Goal: Information Seeking & Learning: Learn about a topic

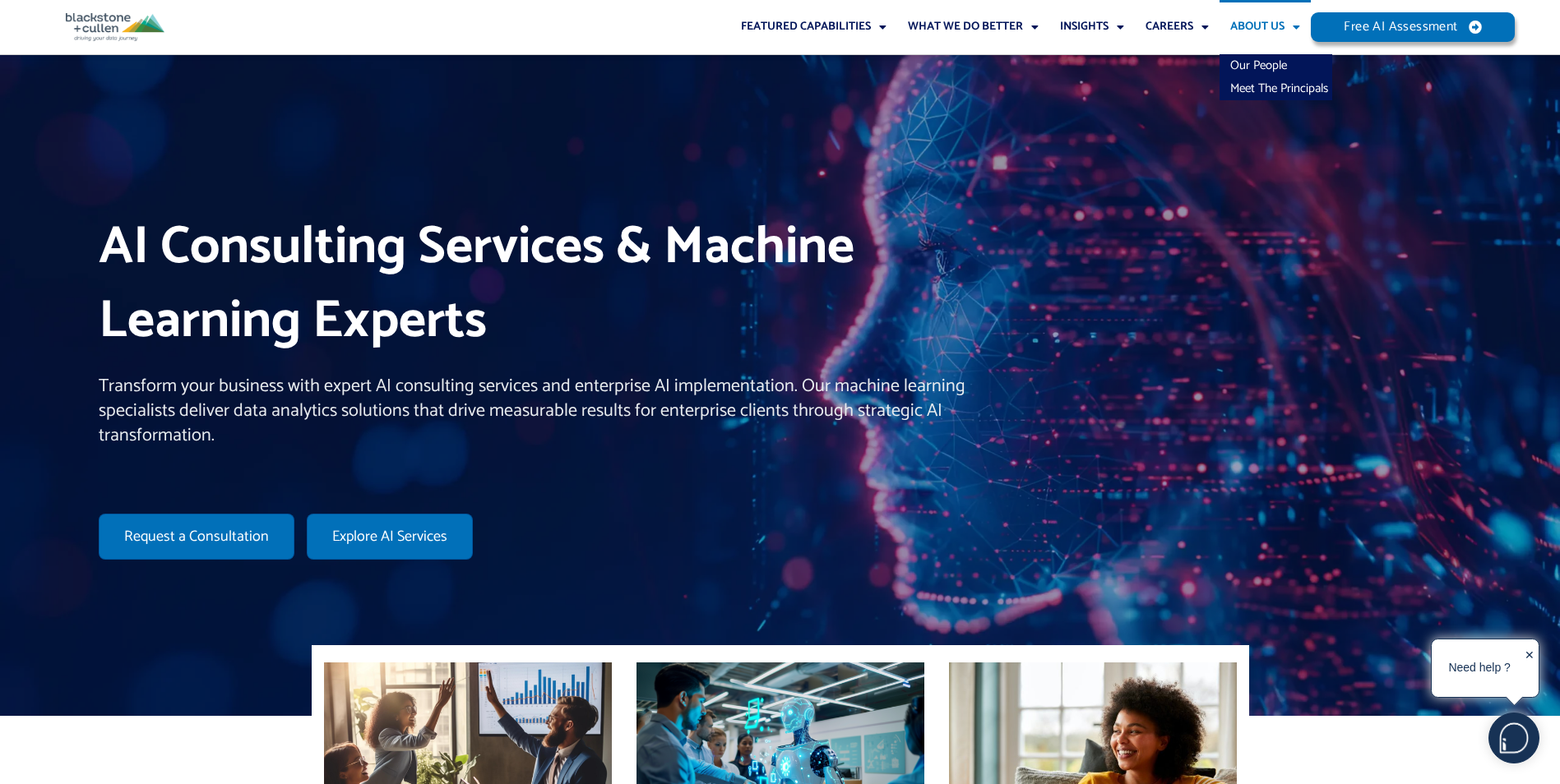
click at [1258, 20] on link "About Us" at bounding box center [1265, 27] width 91 height 55
click at [1282, 23] on link "About Us" at bounding box center [1265, 27] width 91 height 55
click at [1276, 62] on link "Our People" at bounding box center [1276, 66] width 113 height 23
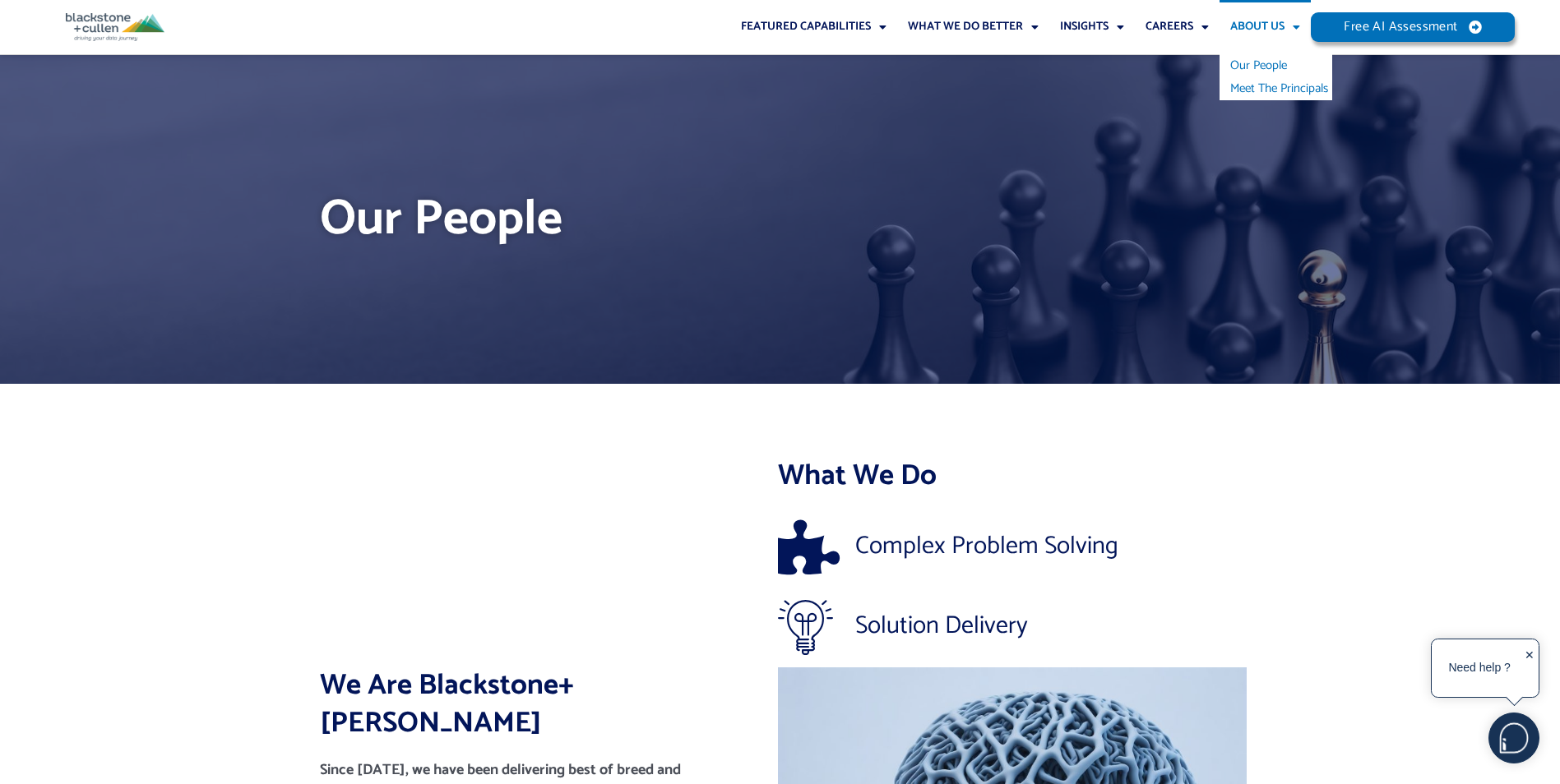
click at [1256, 90] on link "Meet The Principals" at bounding box center [1276, 88] width 113 height 23
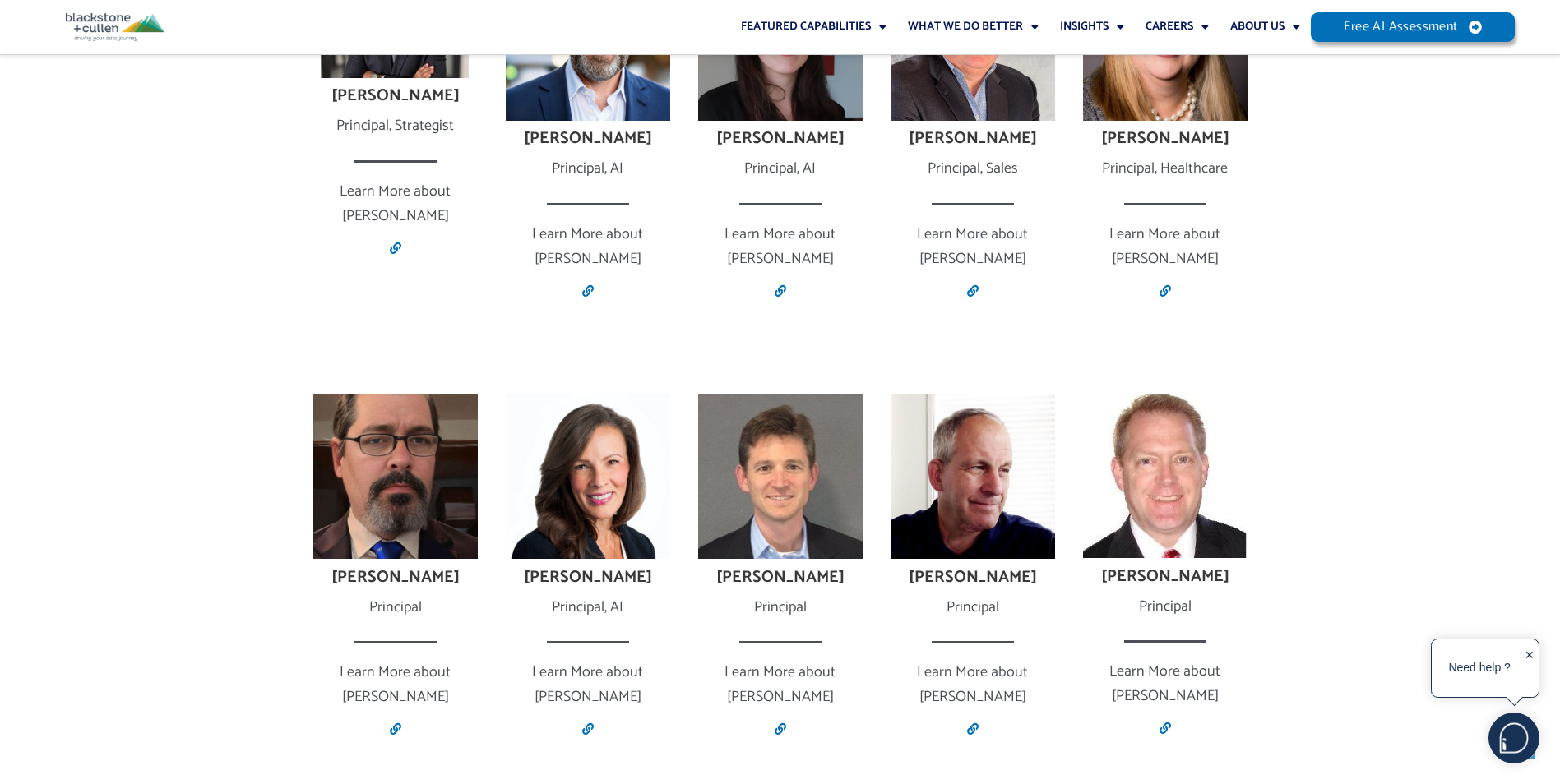
scroll to position [986, 0]
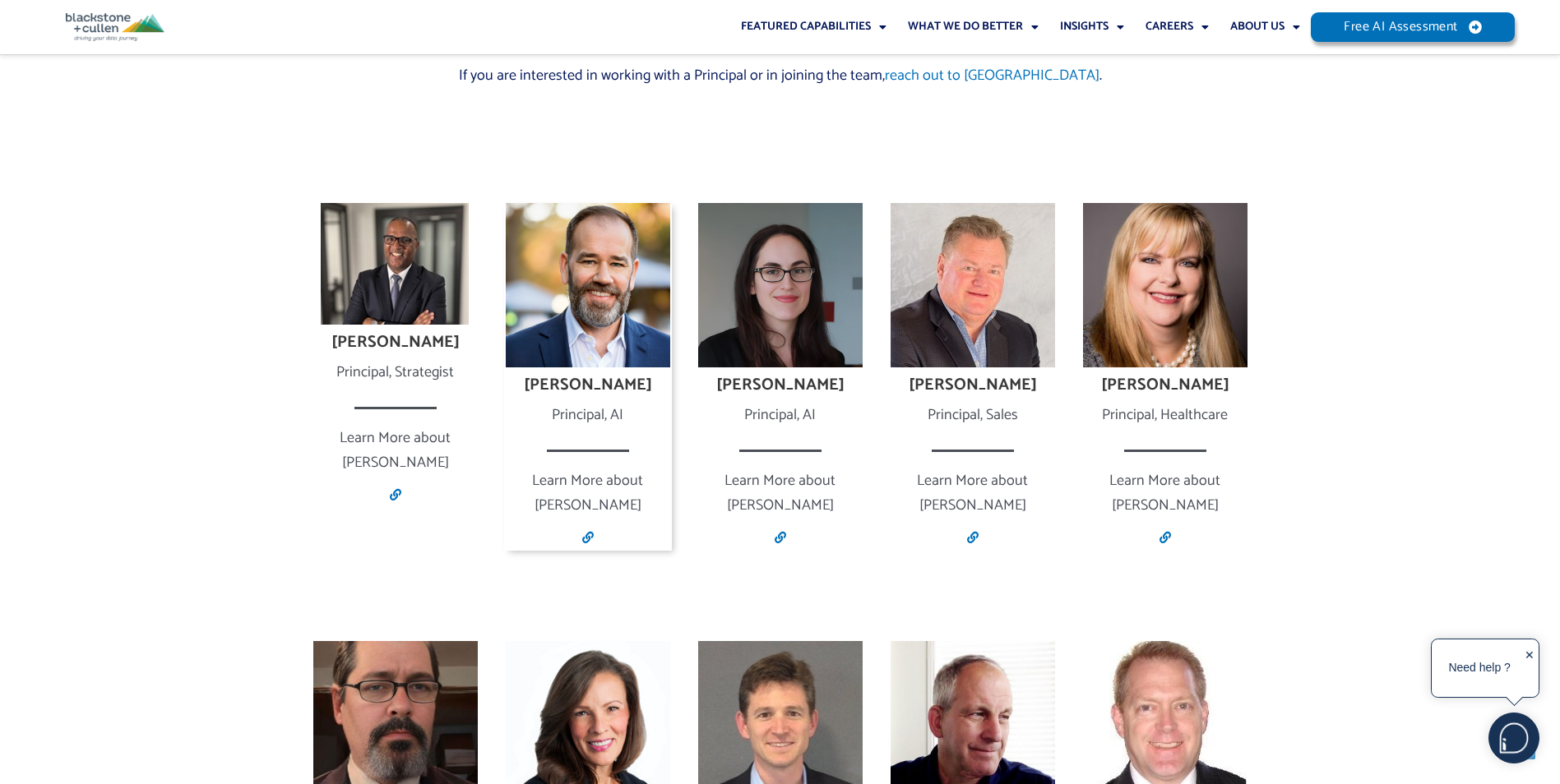
click at [565, 304] on img at bounding box center [588, 285] width 165 height 165
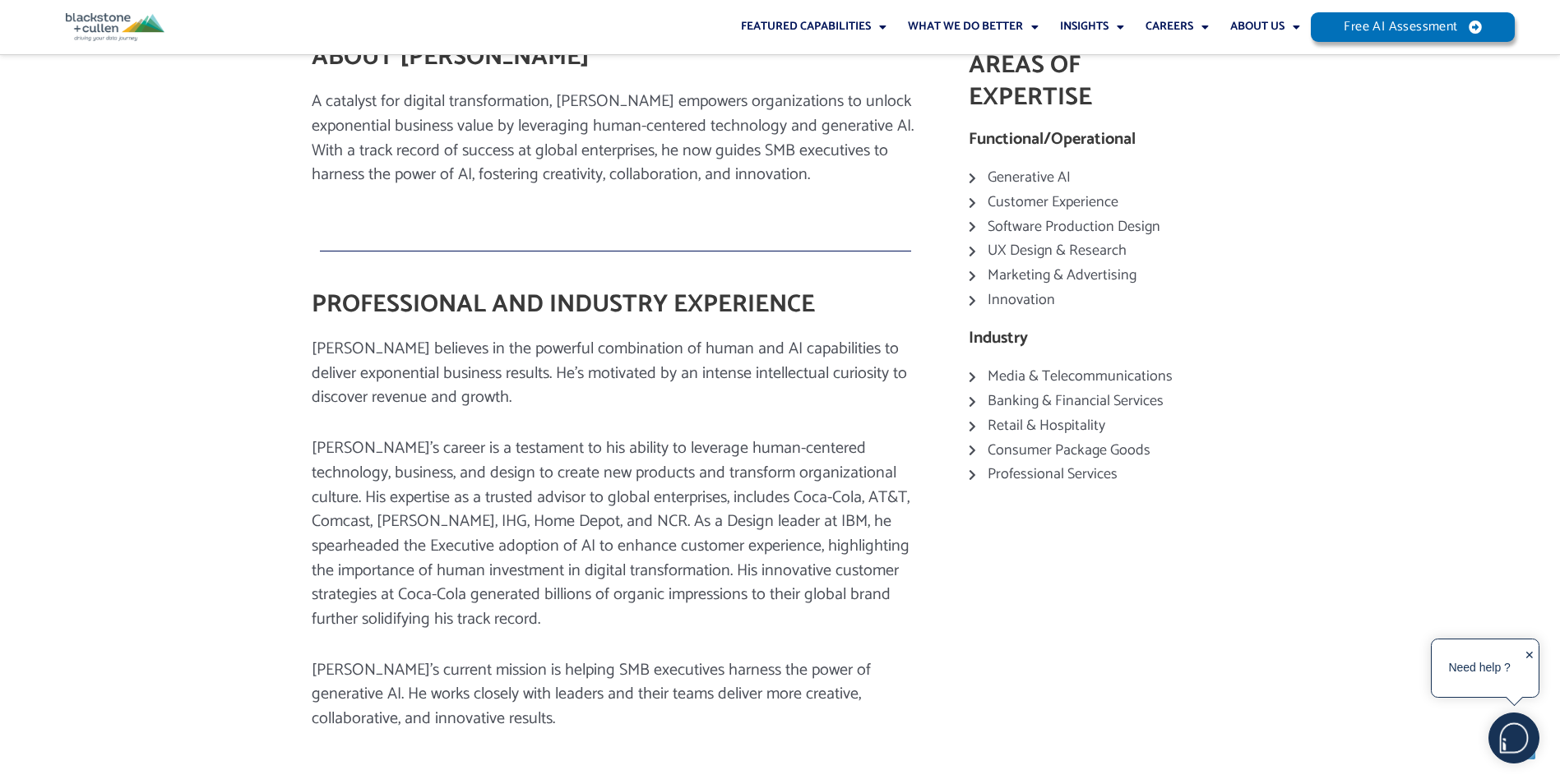
scroll to position [411, 0]
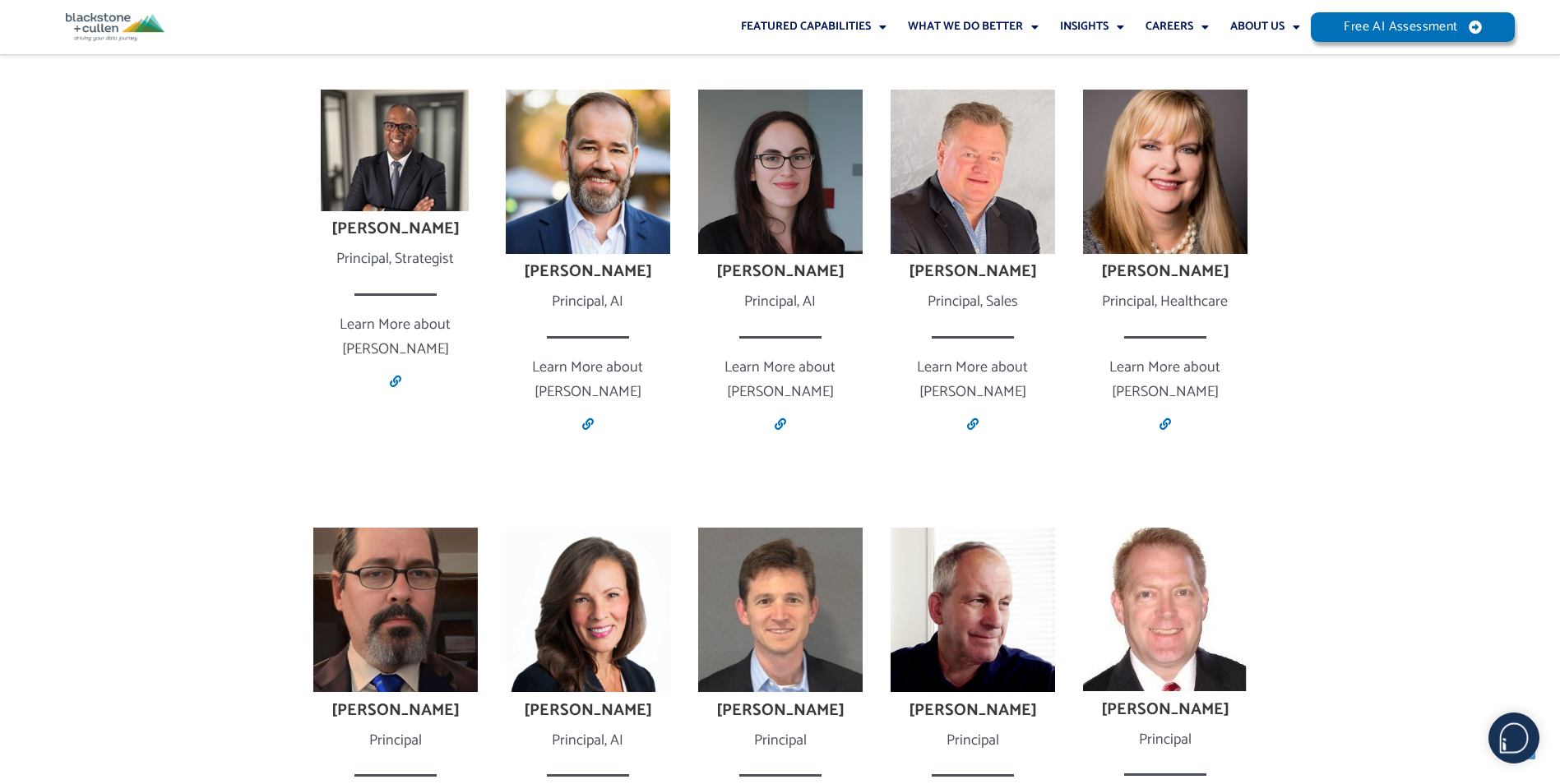
scroll to position [1315, 0]
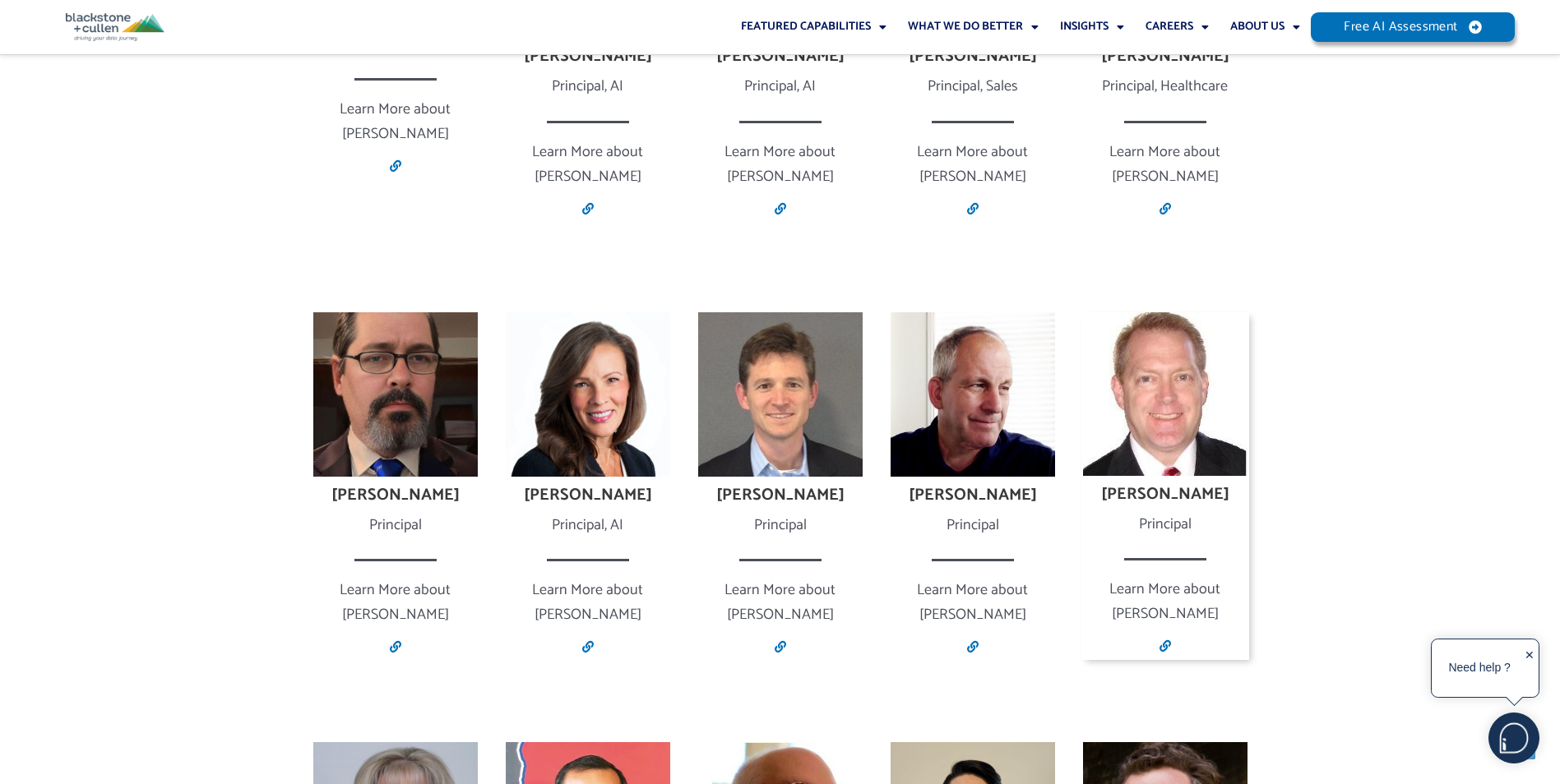
click at [1157, 426] on img at bounding box center [1165, 395] width 164 height 164
